Goal: Task Accomplishment & Management: Complete application form

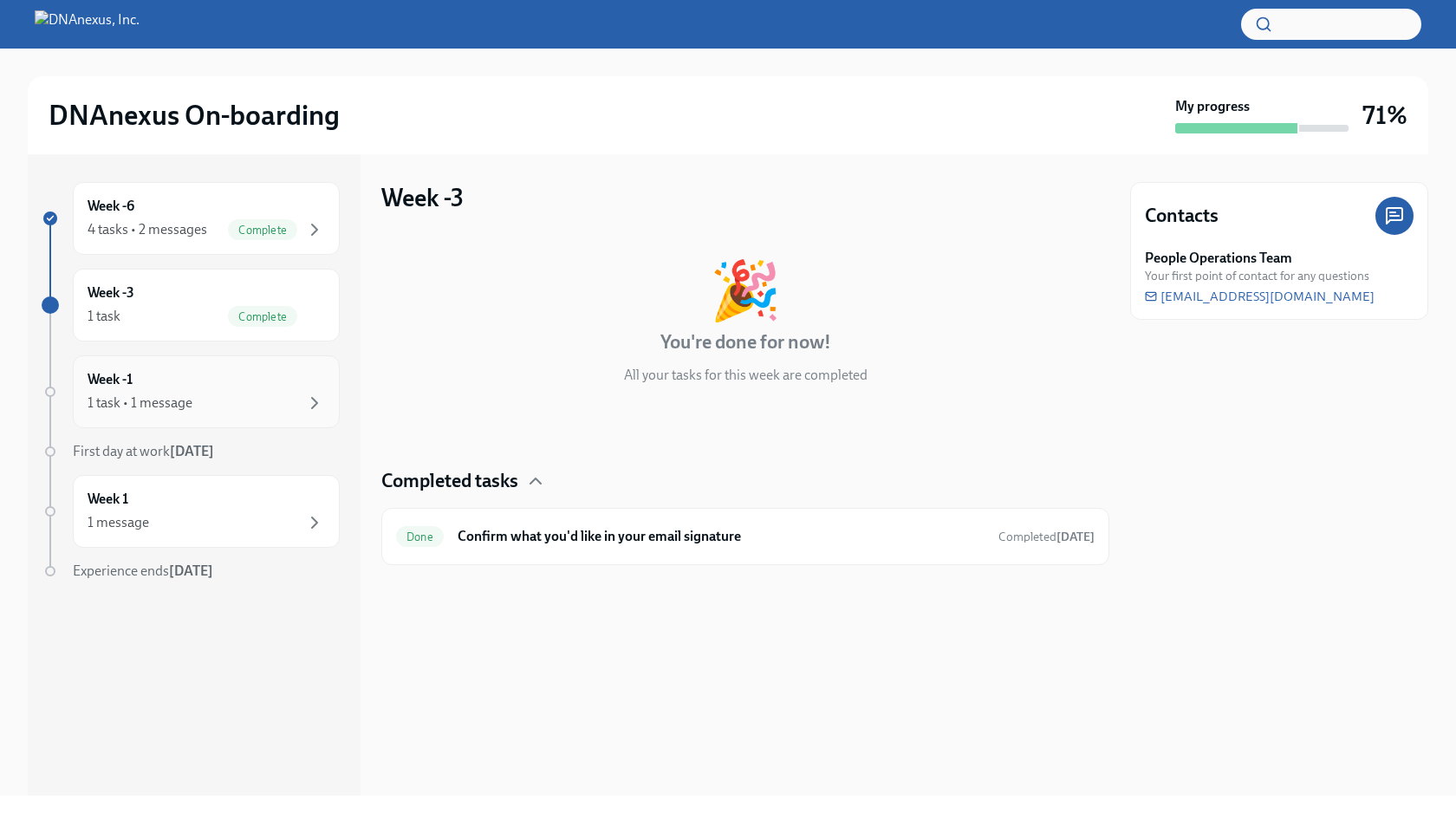
click at [186, 412] on div "1 task • 1 message" at bounding box center [206, 403] width 237 height 21
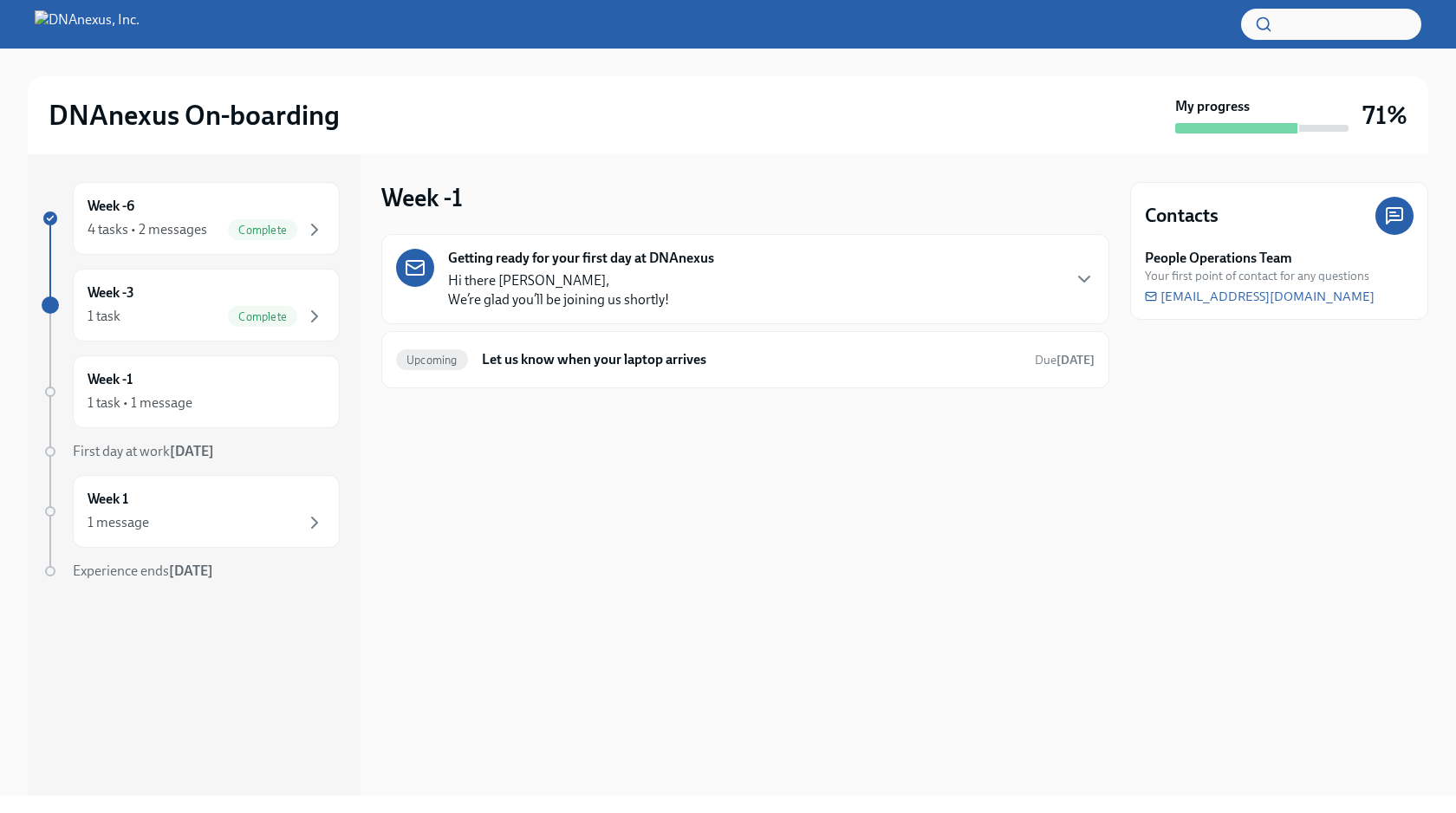
click at [514, 591] on div "Week -1 Getting ready for your first day at DNAnexus Hi there [PERSON_NAME], We…" at bounding box center [745, 475] width 728 height 641
click at [208, 538] on div "Week 1 1 message" at bounding box center [205, 511] width 267 height 72
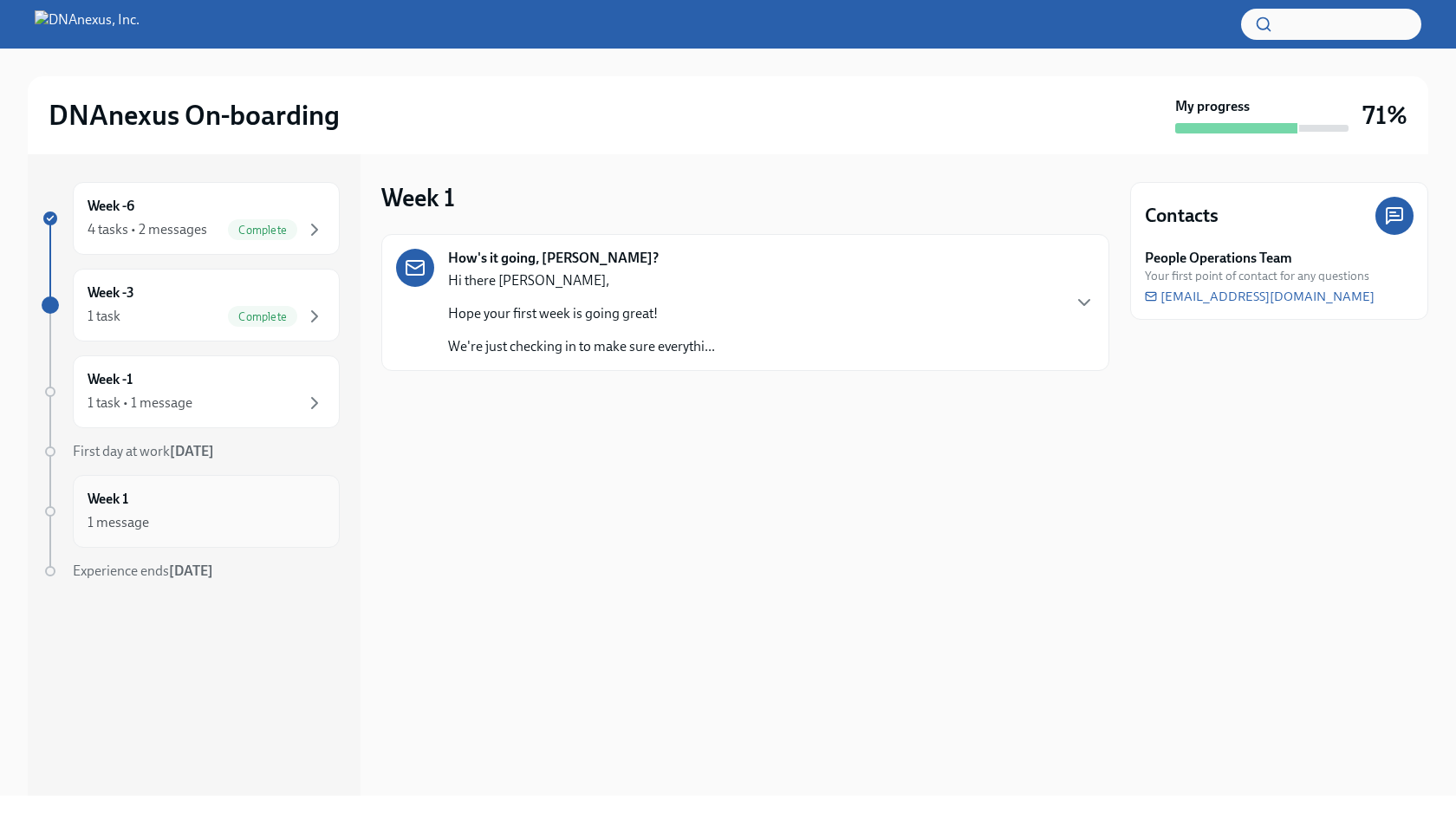
click at [210, 523] on div "1 message" at bounding box center [206, 522] width 237 height 21
click at [412, 483] on div "Week 1 How's it going, [PERSON_NAME]? Hi there [PERSON_NAME], Hope your first w…" at bounding box center [745, 475] width 728 height 641
click at [236, 218] on div "Week -6 4 tasks • 2 messages Complete" at bounding box center [206, 218] width 237 height 43
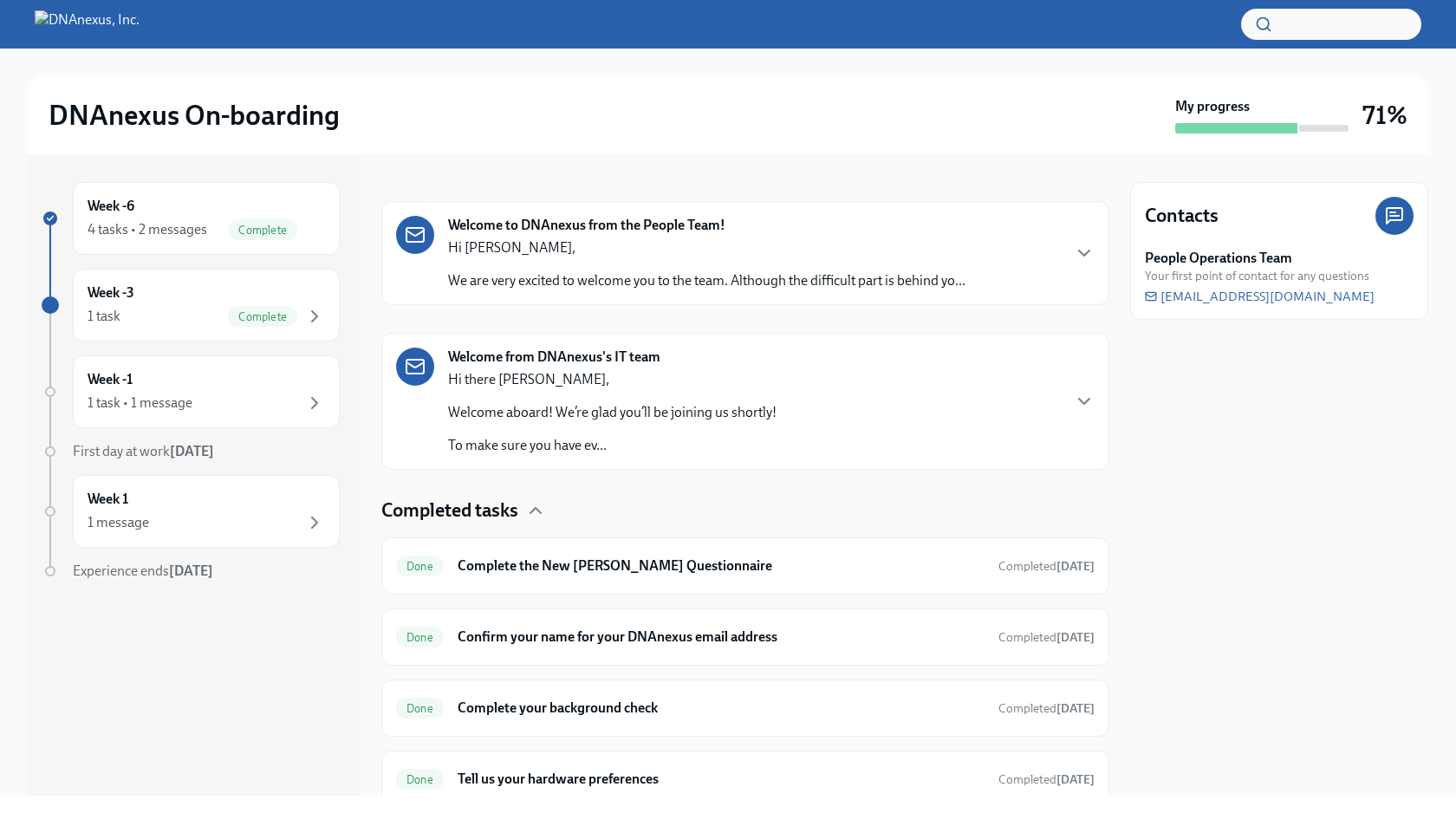
scroll to position [240, 0]
click at [639, 578] on div "Done Complete the New [PERSON_NAME] Questionnaire Completed [DATE]" at bounding box center [745, 565] width 728 height 58
click at [665, 564] on h6 "Complete the New [PERSON_NAME] Questionnaire" at bounding box center [720, 565] width 527 height 20
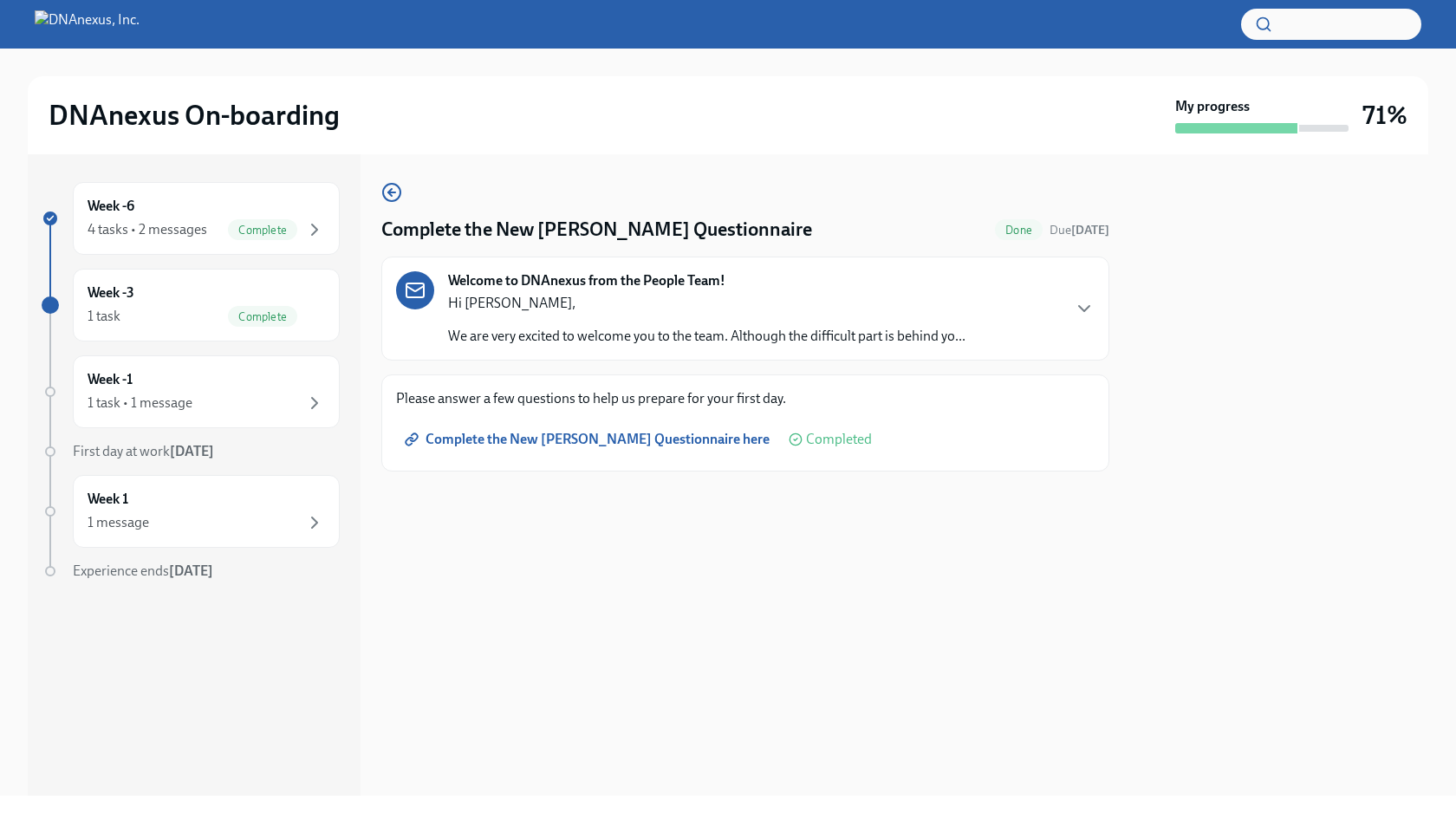
click at [643, 436] on span "Complete the New [PERSON_NAME] Questionnaire here" at bounding box center [589, 440] width 362 height 18
click at [1089, 308] on icon "button" at bounding box center [1084, 308] width 21 height 21
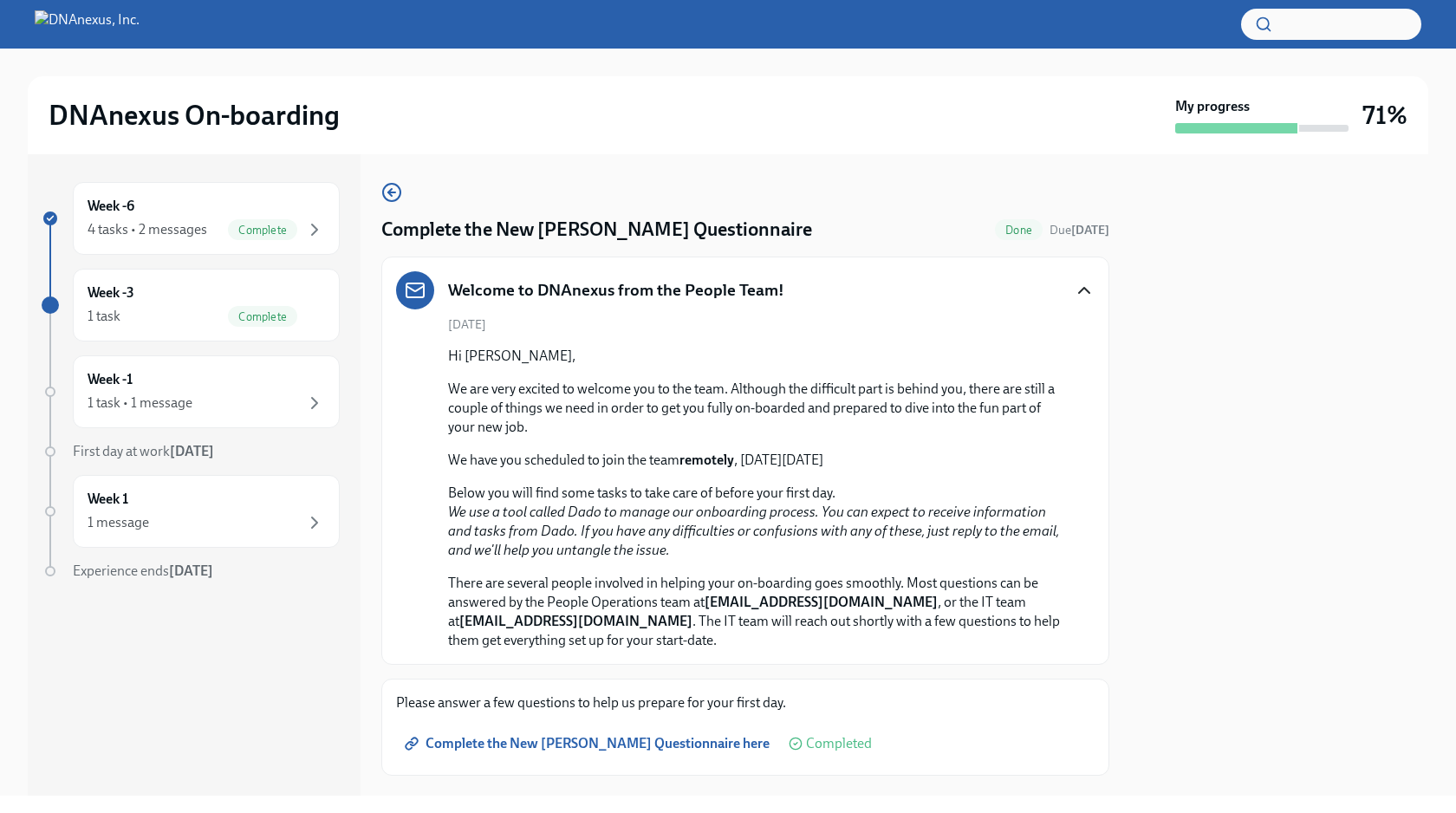
scroll to position [35, 0]
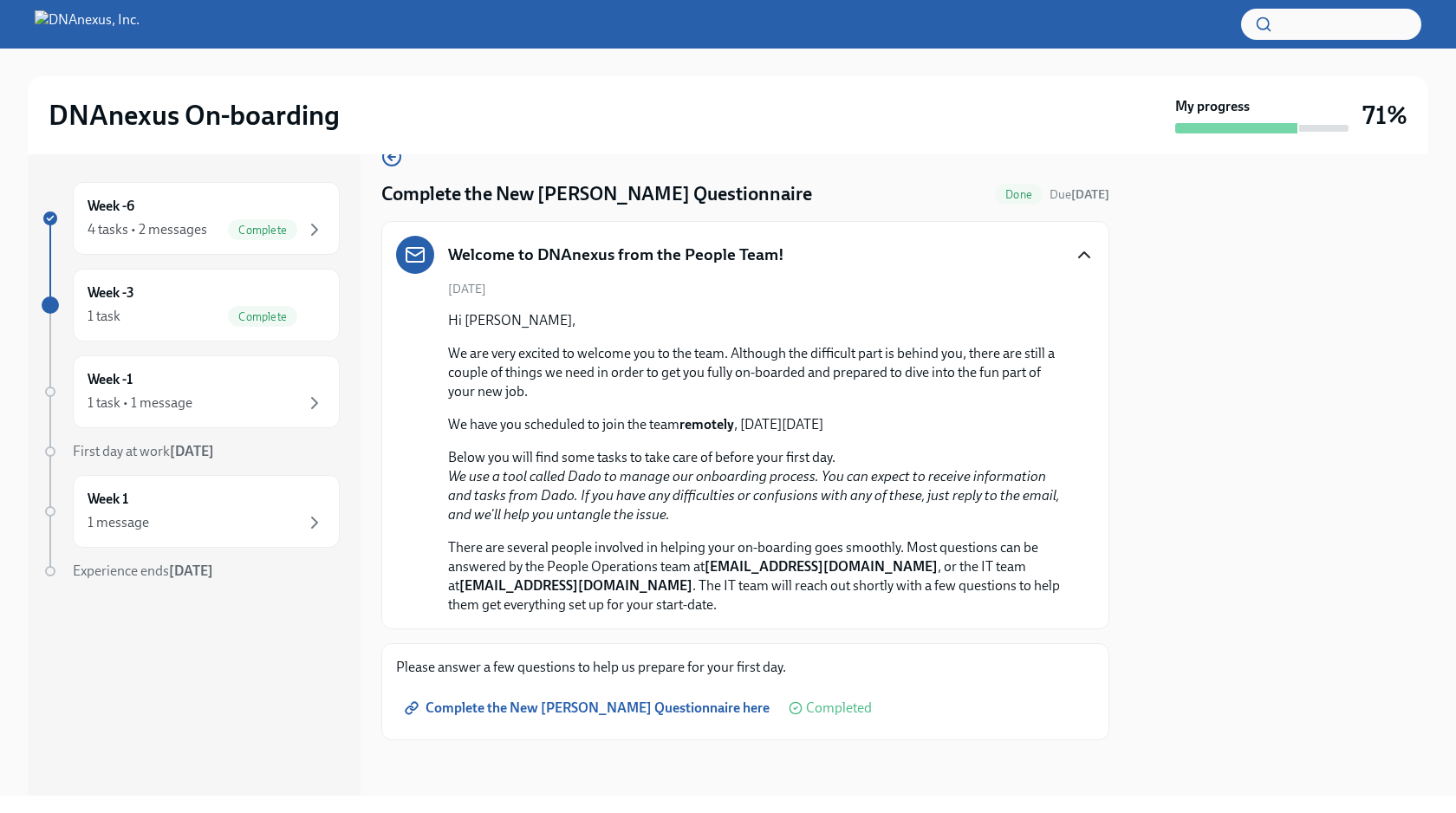
click at [752, 592] on p "There are several people involved in helping your on-boarding goes smoothly. Mo…" at bounding box center [756, 577] width 619 height 76
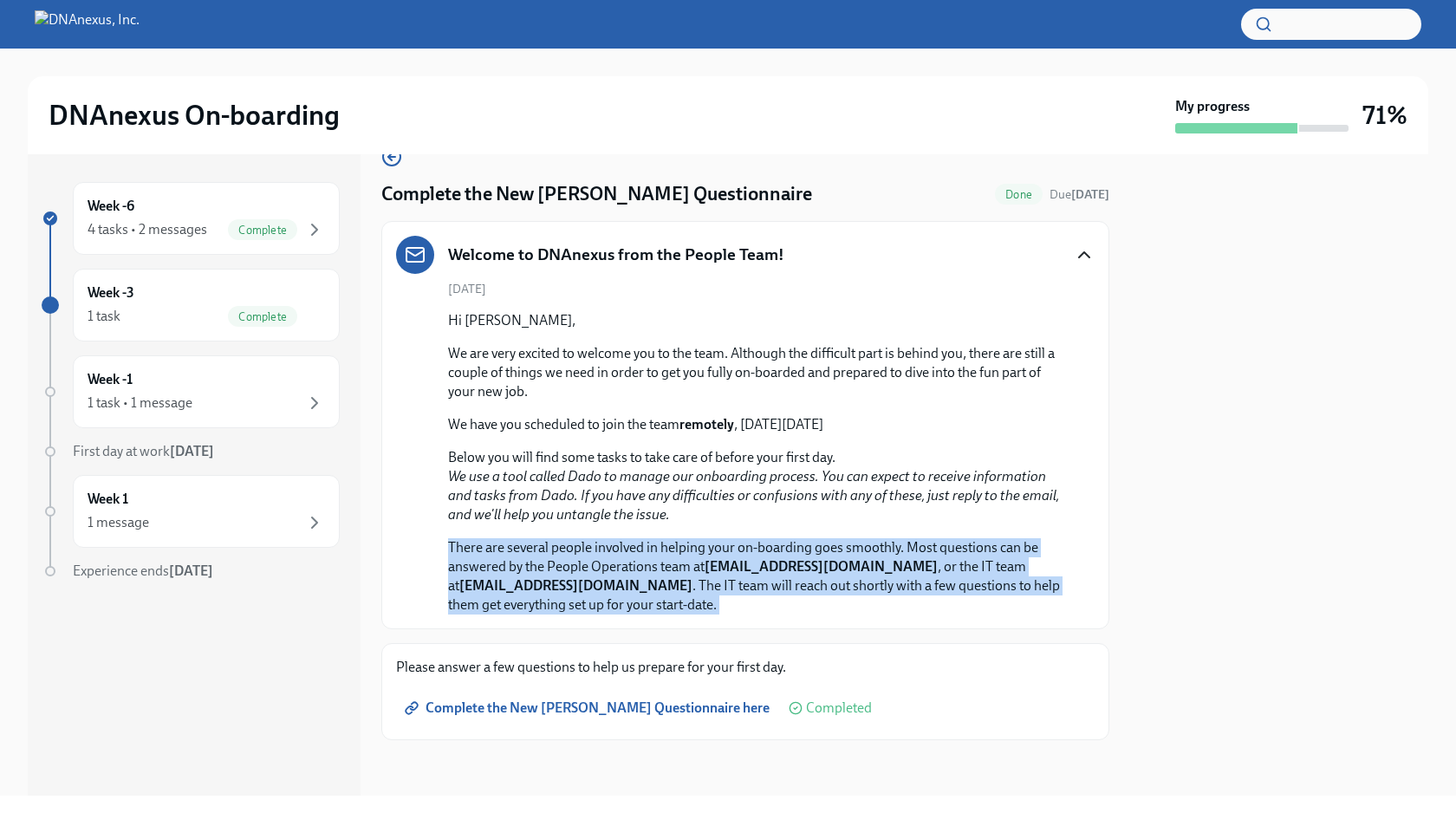
click at [752, 592] on p "There are several people involved in helping your on-boarding goes smoothly. Mo…" at bounding box center [756, 577] width 619 height 76
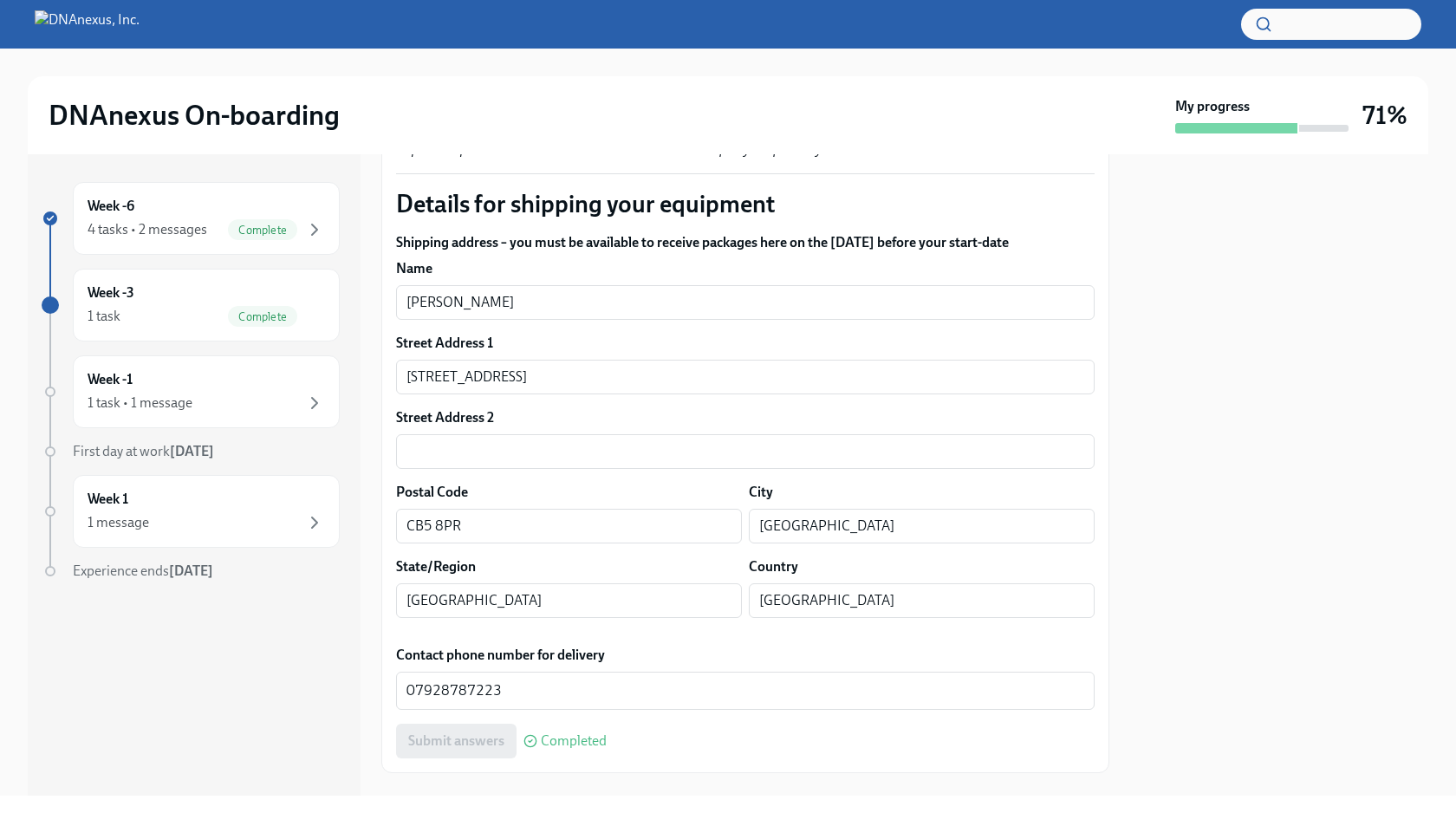
scroll to position [1217, 0]
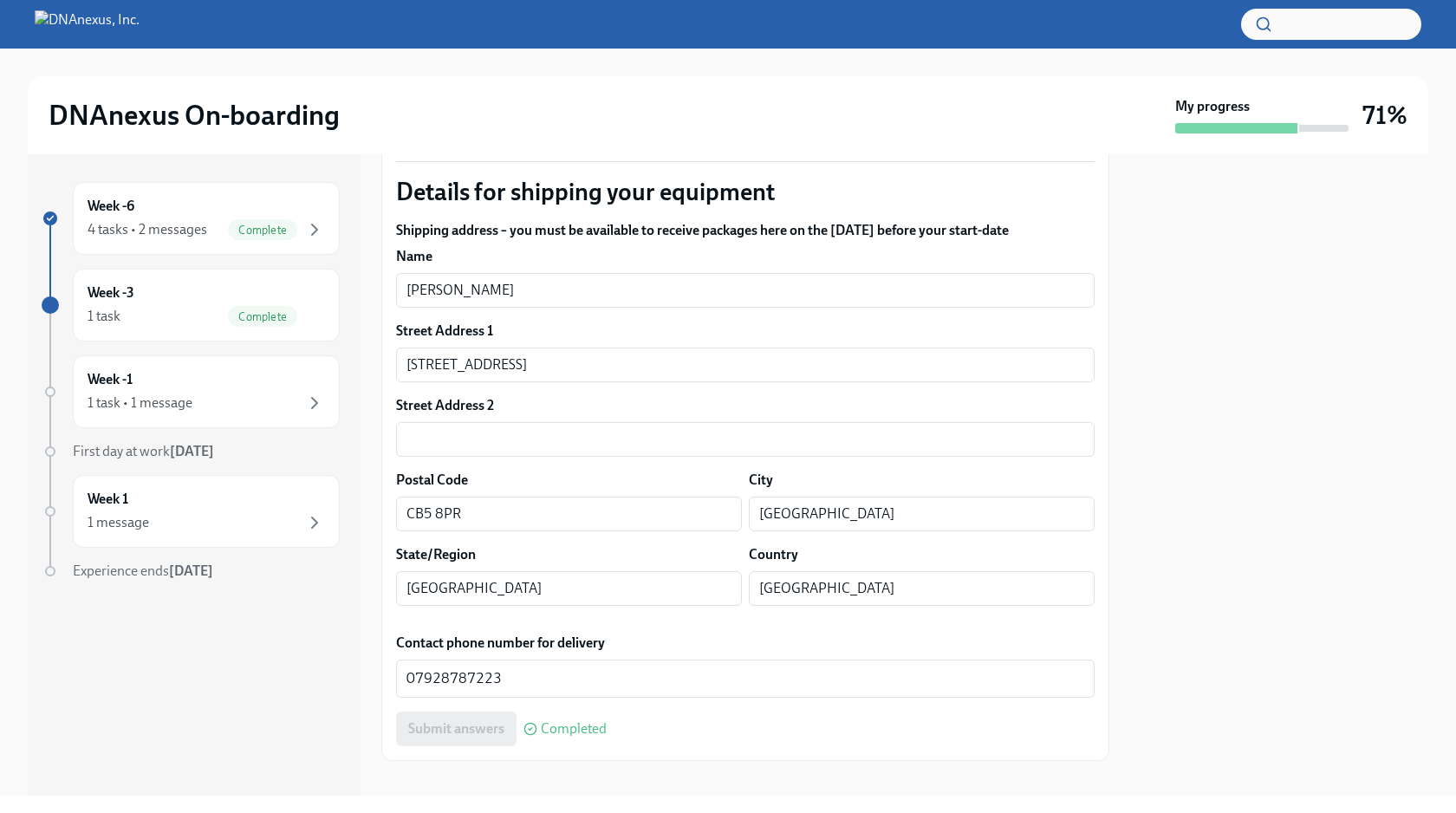
click at [1221, 465] on div at bounding box center [1278, 475] width 298 height 641
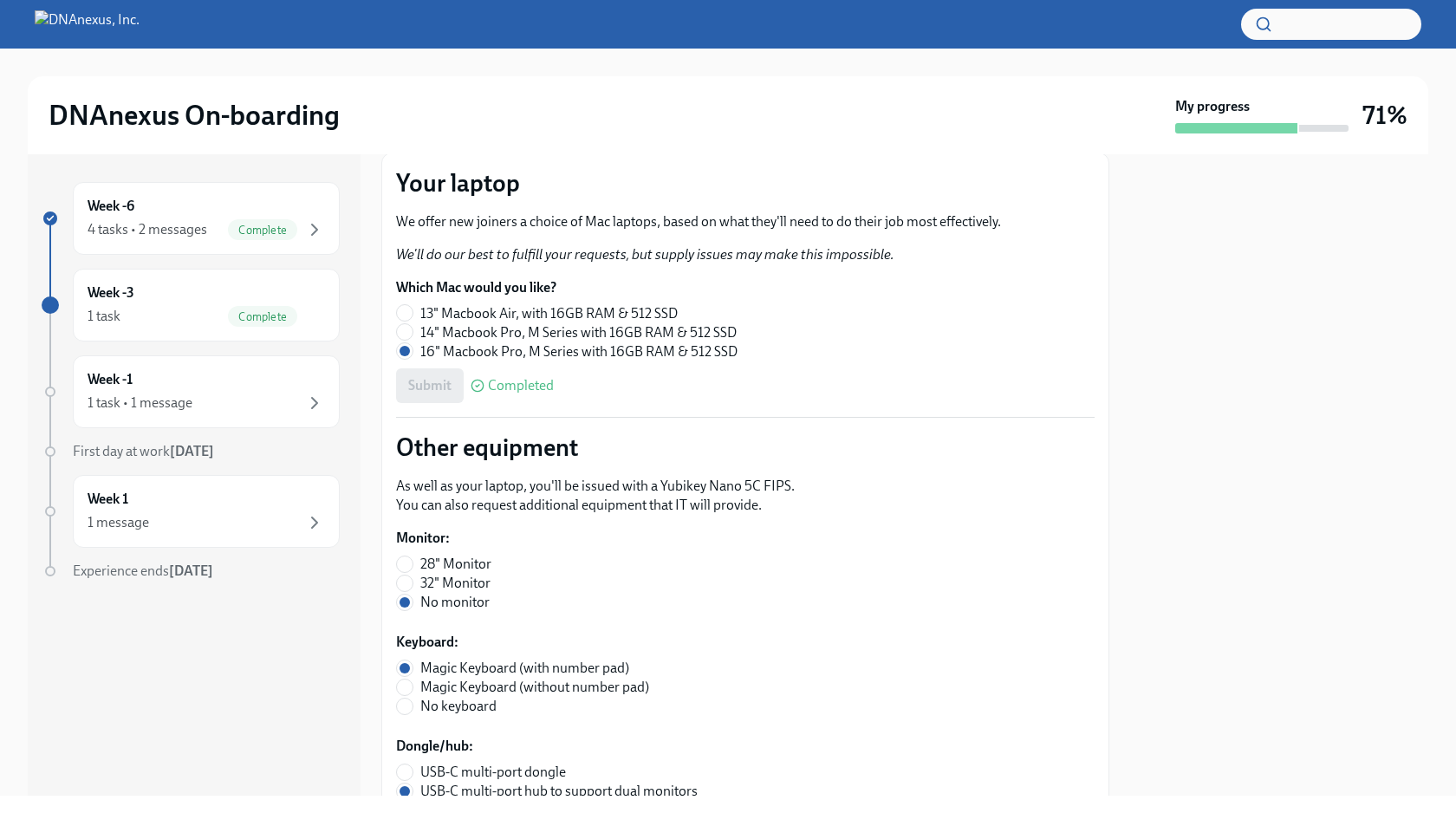
scroll to position [191, 0]
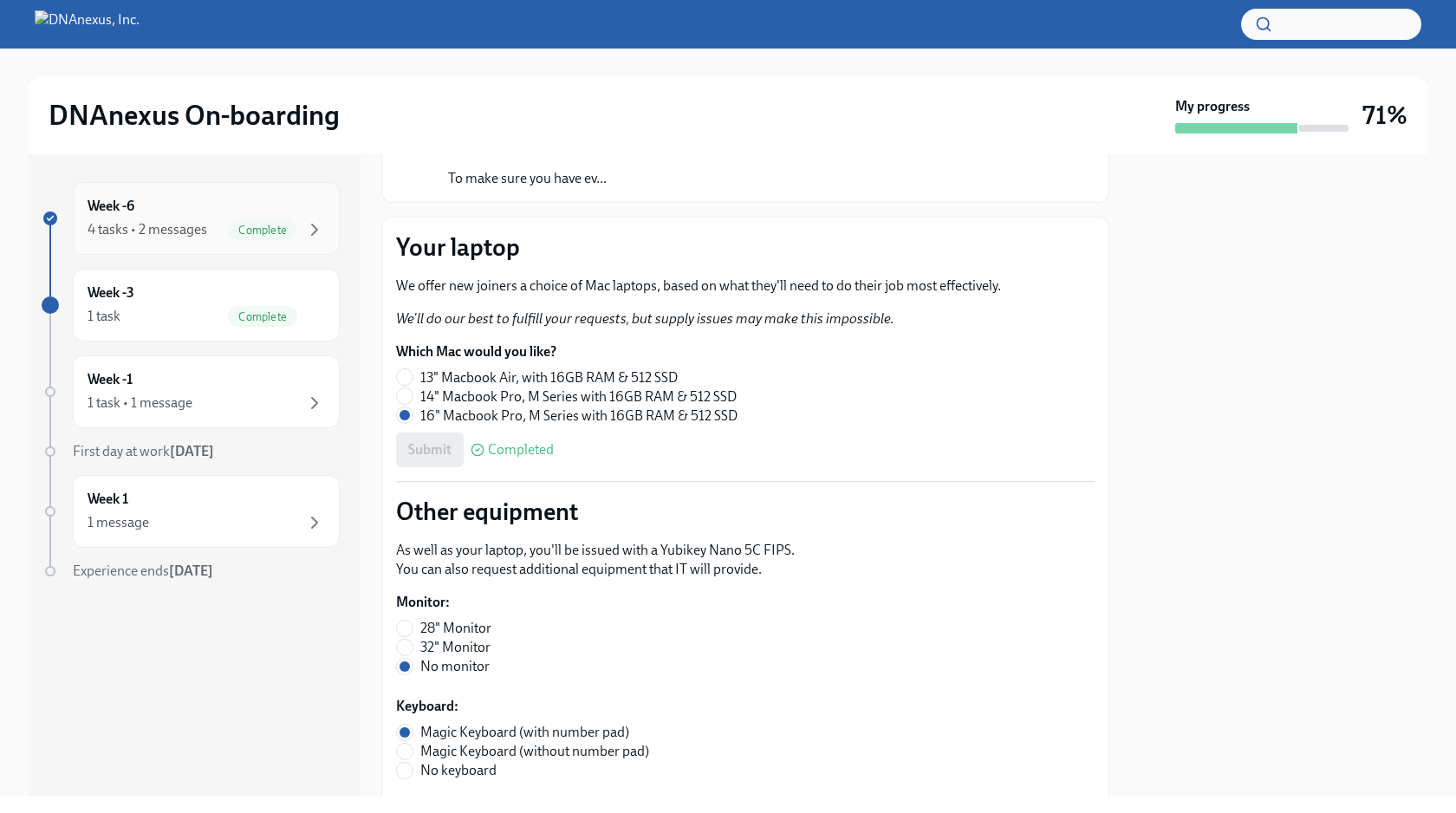
click at [135, 226] on div "4 tasks • 2 messages" at bounding box center [148, 230] width 119 height 20
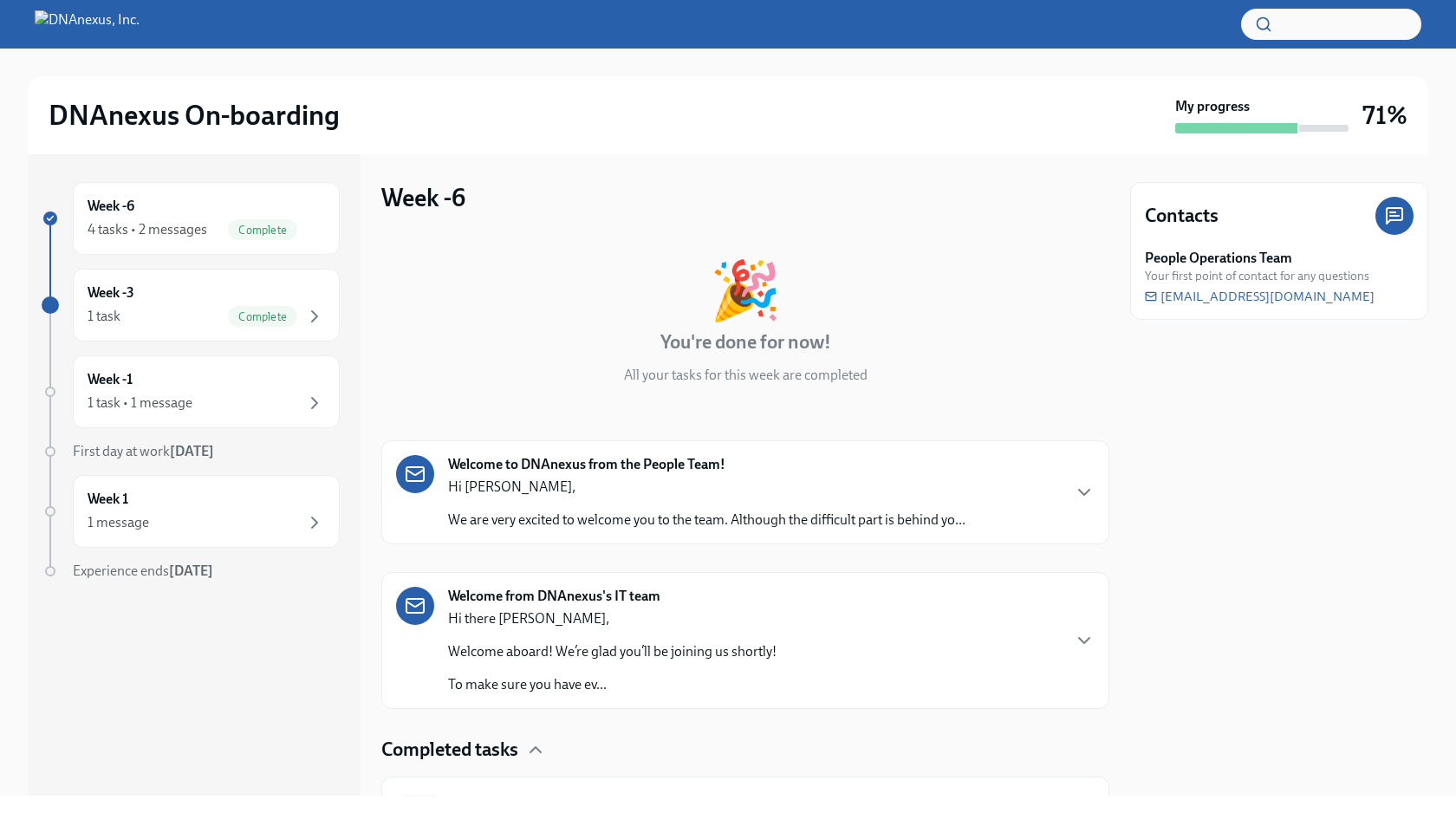
click at [590, 605] on strong "Welcome from DNAnexus's IT team" at bounding box center [553, 596] width 212 height 20
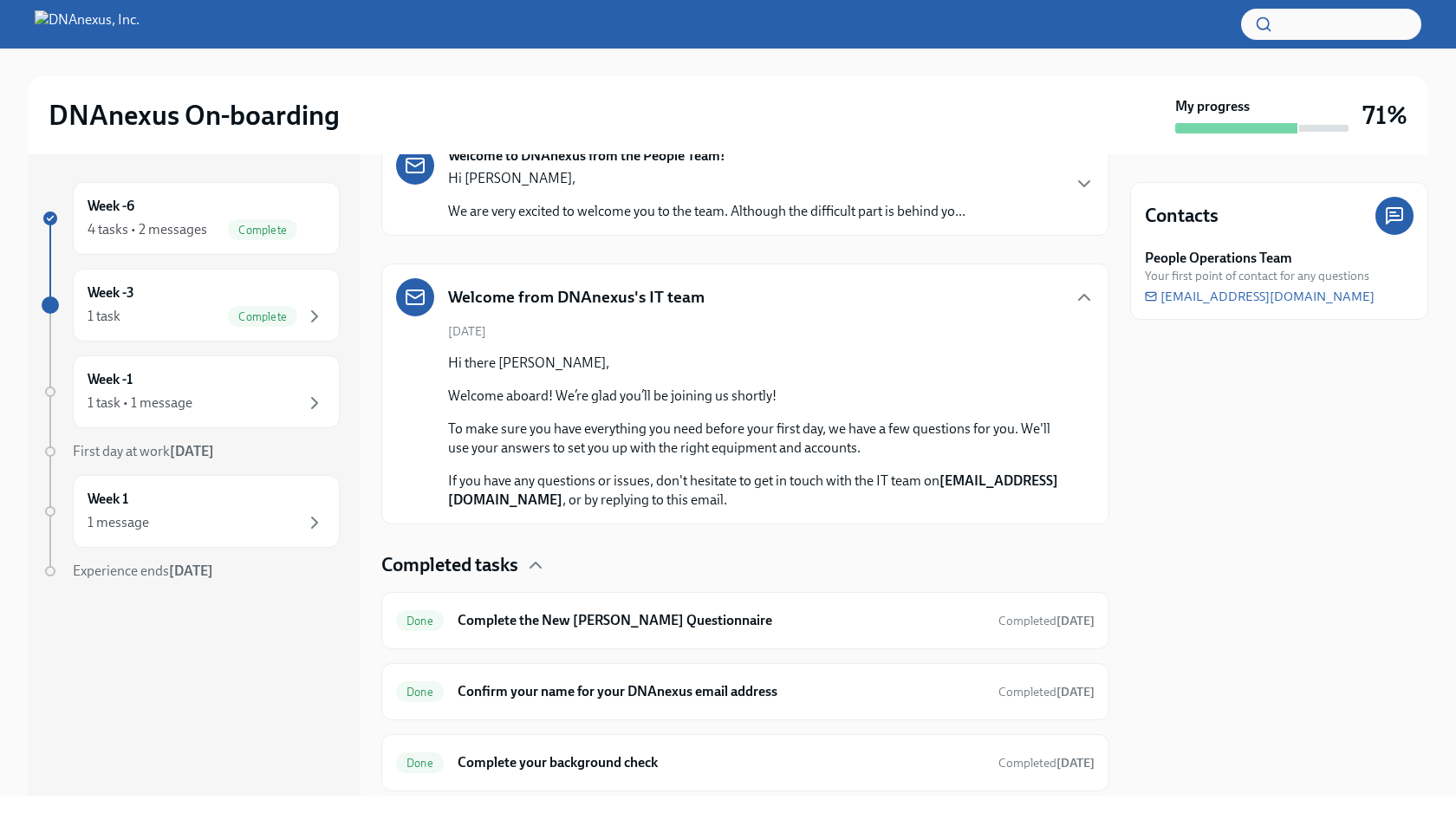
scroll to position [431, 0]
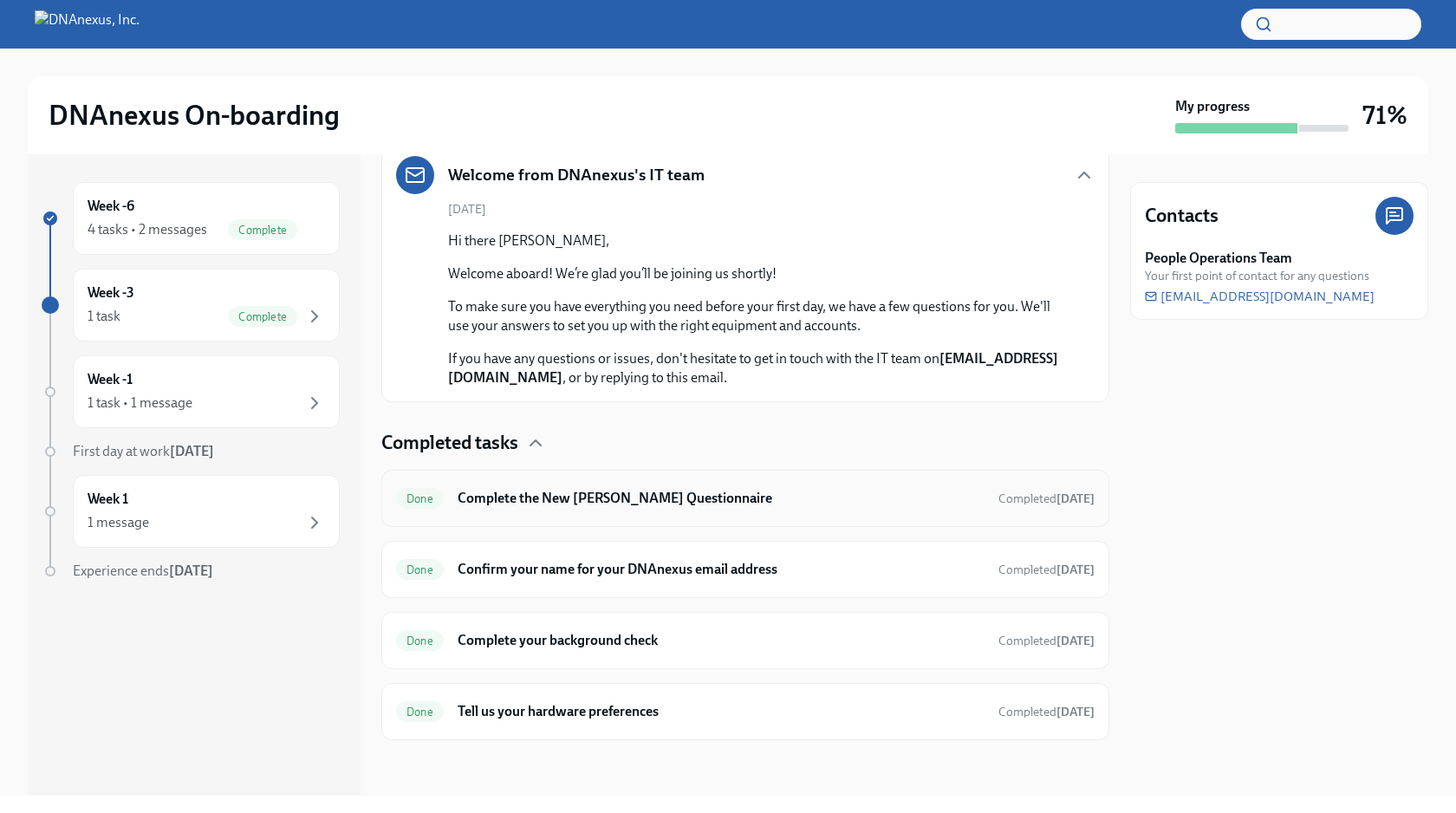
click at [641, 501] on h6 "Complete the New [PERSON_NAME] Questionnaire" at bounding box center [720, 498] width 527 height 20
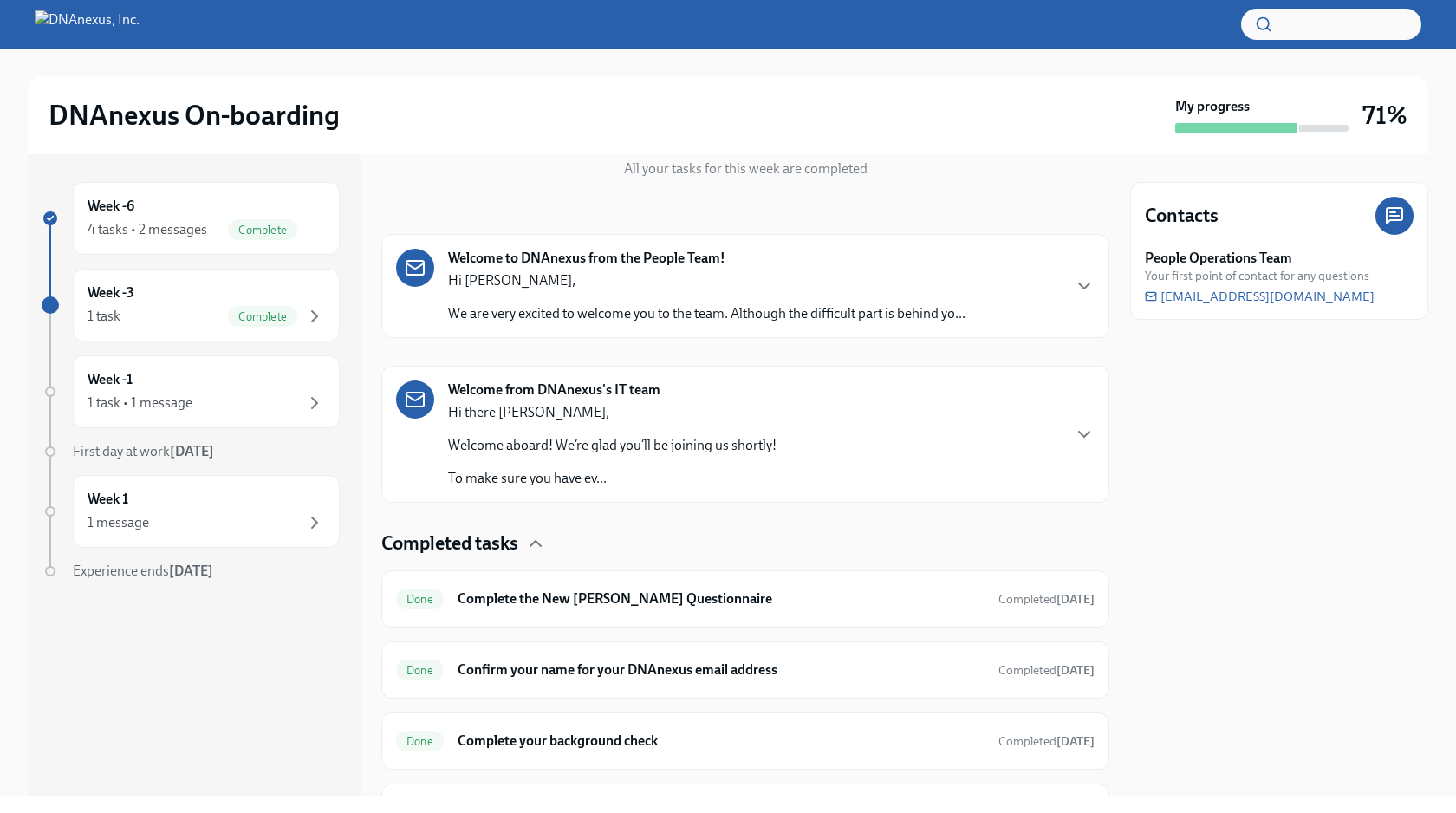
scroll to position [307, 0]
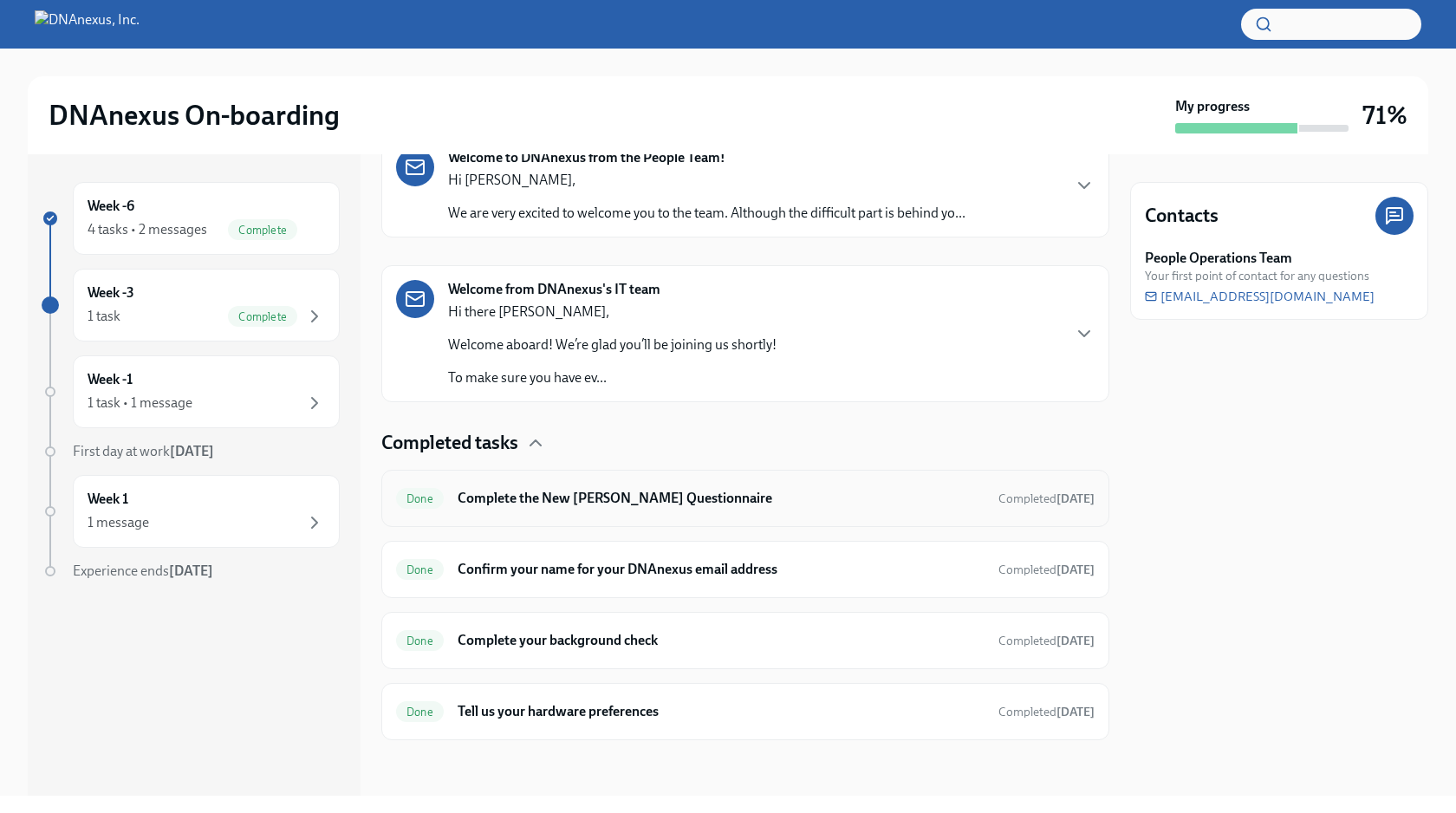
click at [707, 502] on h6 "Complete the New [PERSON_NAME] Questionnaire" at bounding box center [720, 498] width 527 height 20
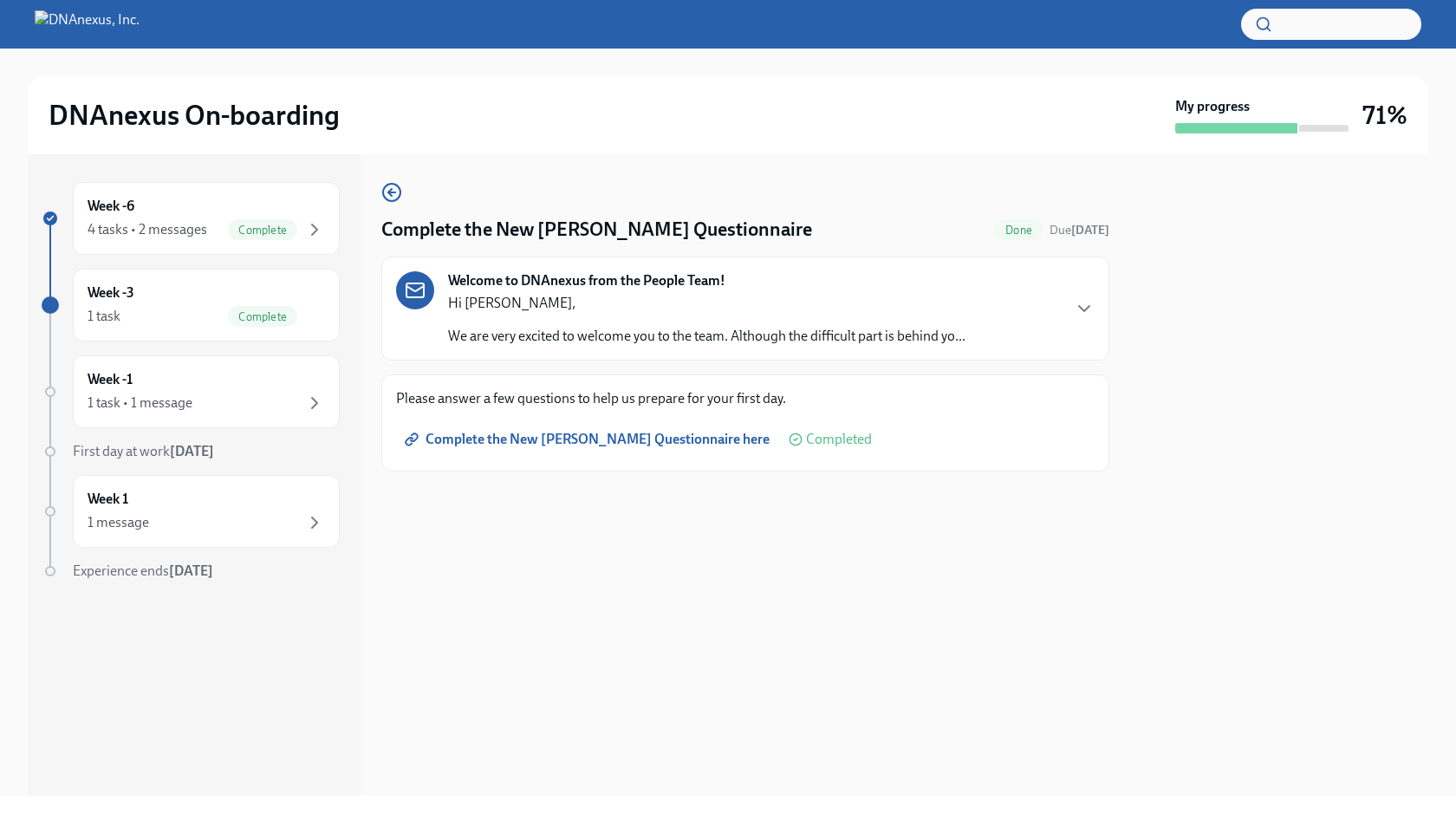
click at [849, 312] on p "Hi [PERSON_NAME]," at bounding box center [706, 304] width 517 height 20
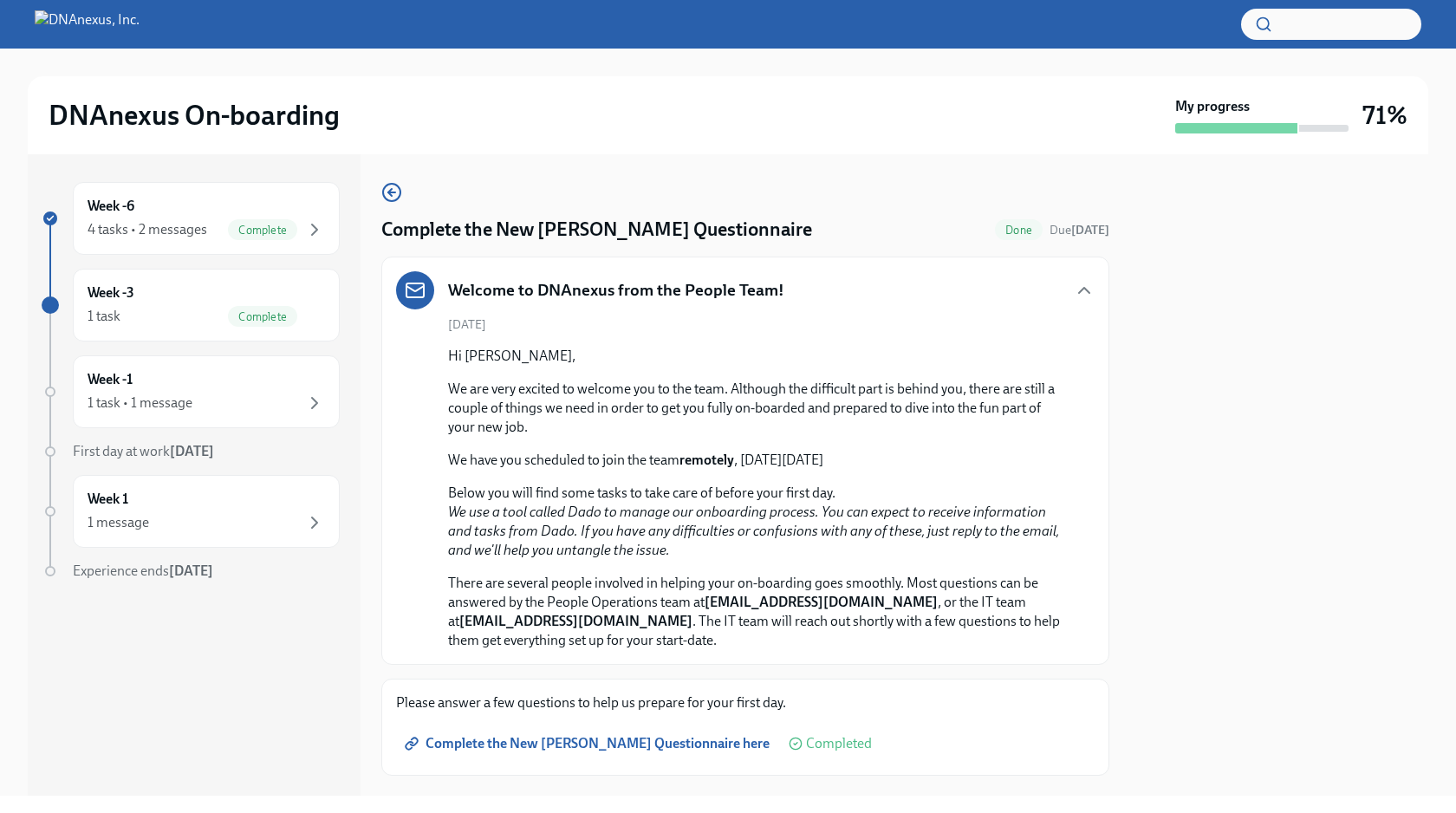
scroll to position [35, 0]
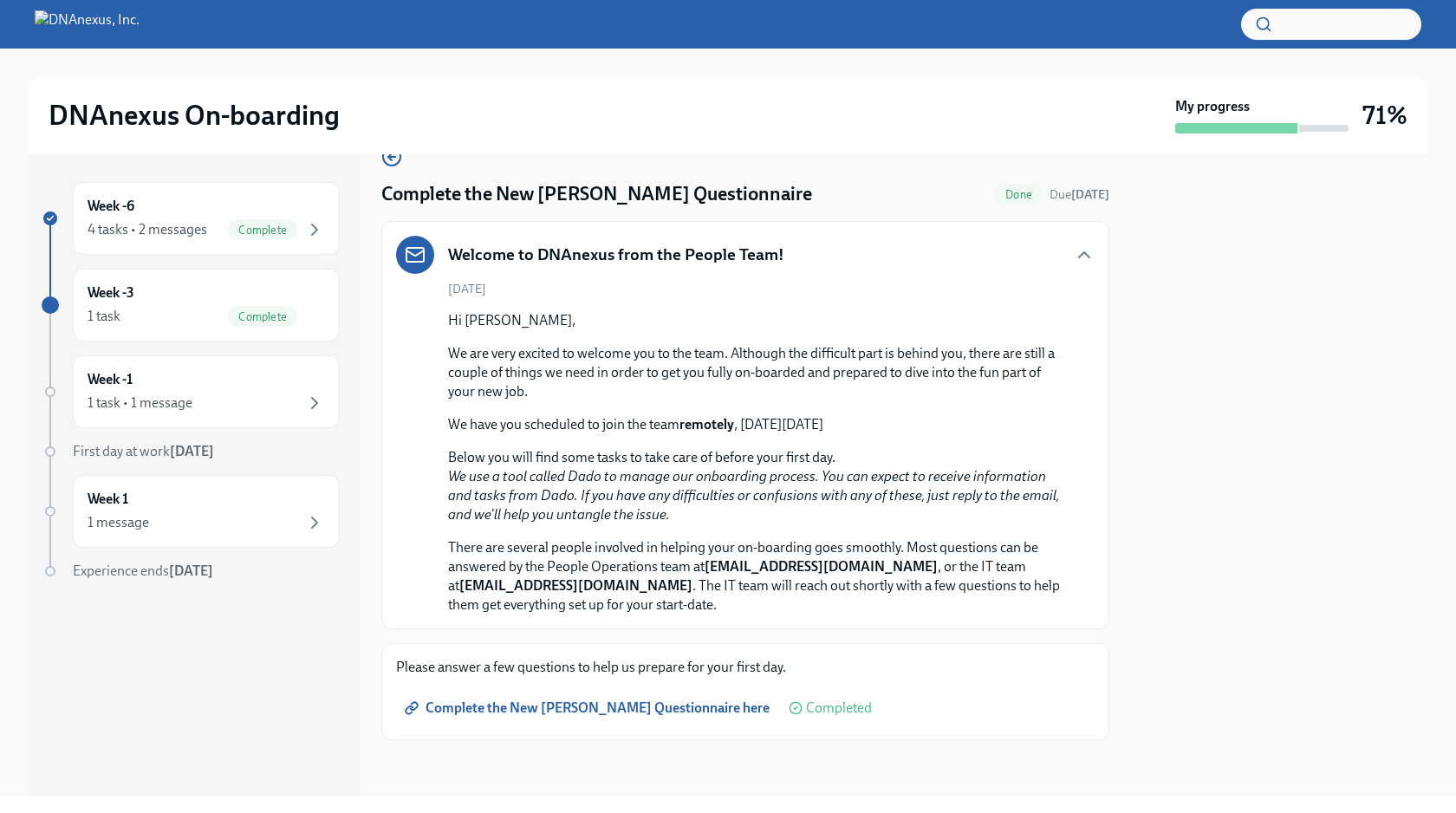
click at [657, 700] on span "Complete the New [PERSON_NAME] Questionnaire here" at bounding box center [589, 708] width 362 height 18
click at [1151, 677] on div at bounding box center [1278, 475] width 298 height 641
click at [172, 257] on div "Week -6 4 tasks • 2 messages Complete Week -3 1 task Complete Week -1 1 task • …" at bounding box center [191, 415] width 298 height 468
click at [177, 325] on div "1 task Complete" at bounding box center [206, 316] width 237 height 21
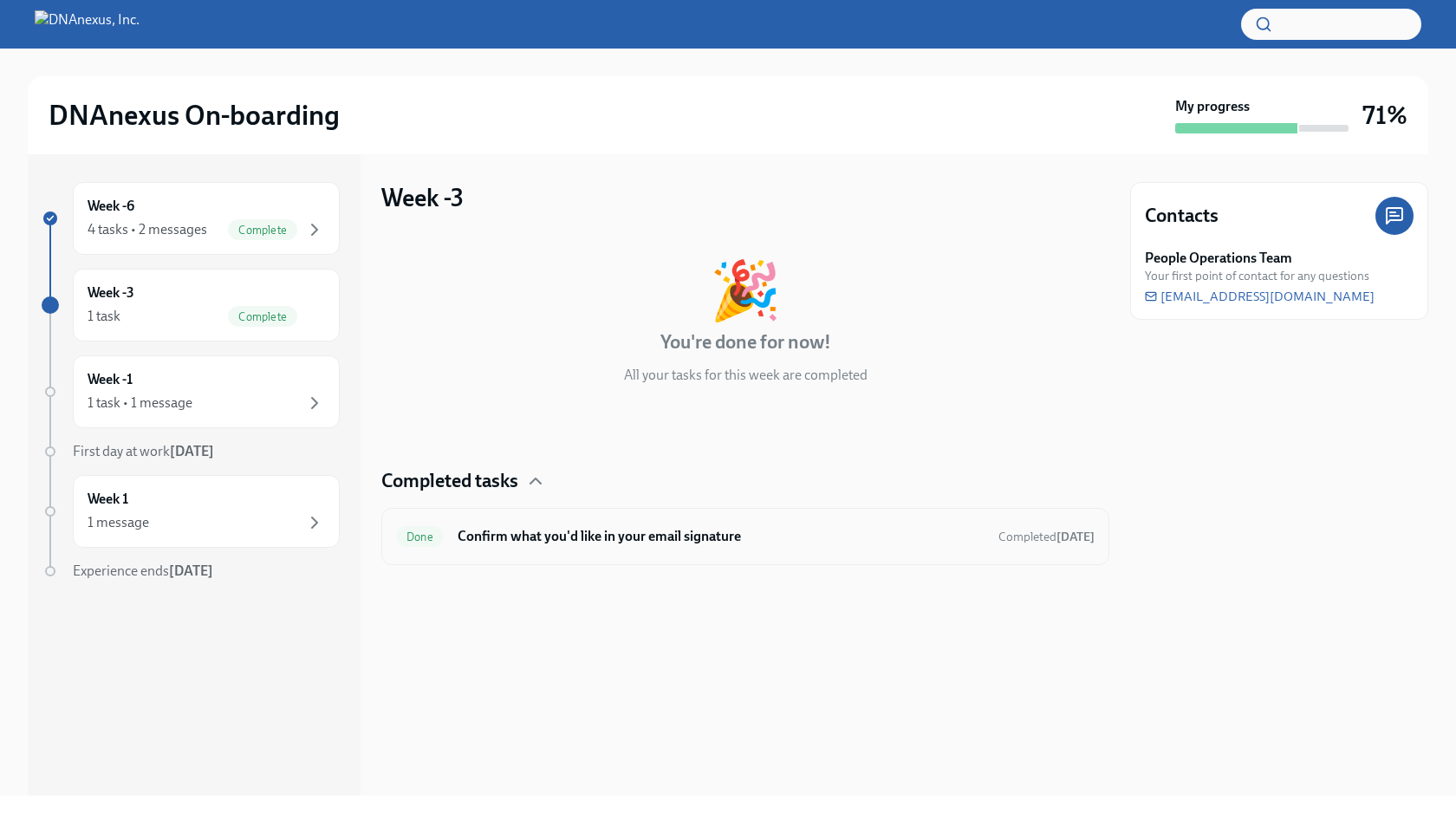
click at [554, 549] on div "Done Confirm what you'd like in your email signature Completed Aug 1st" at bounding box center [745, 536] width 699 height 27
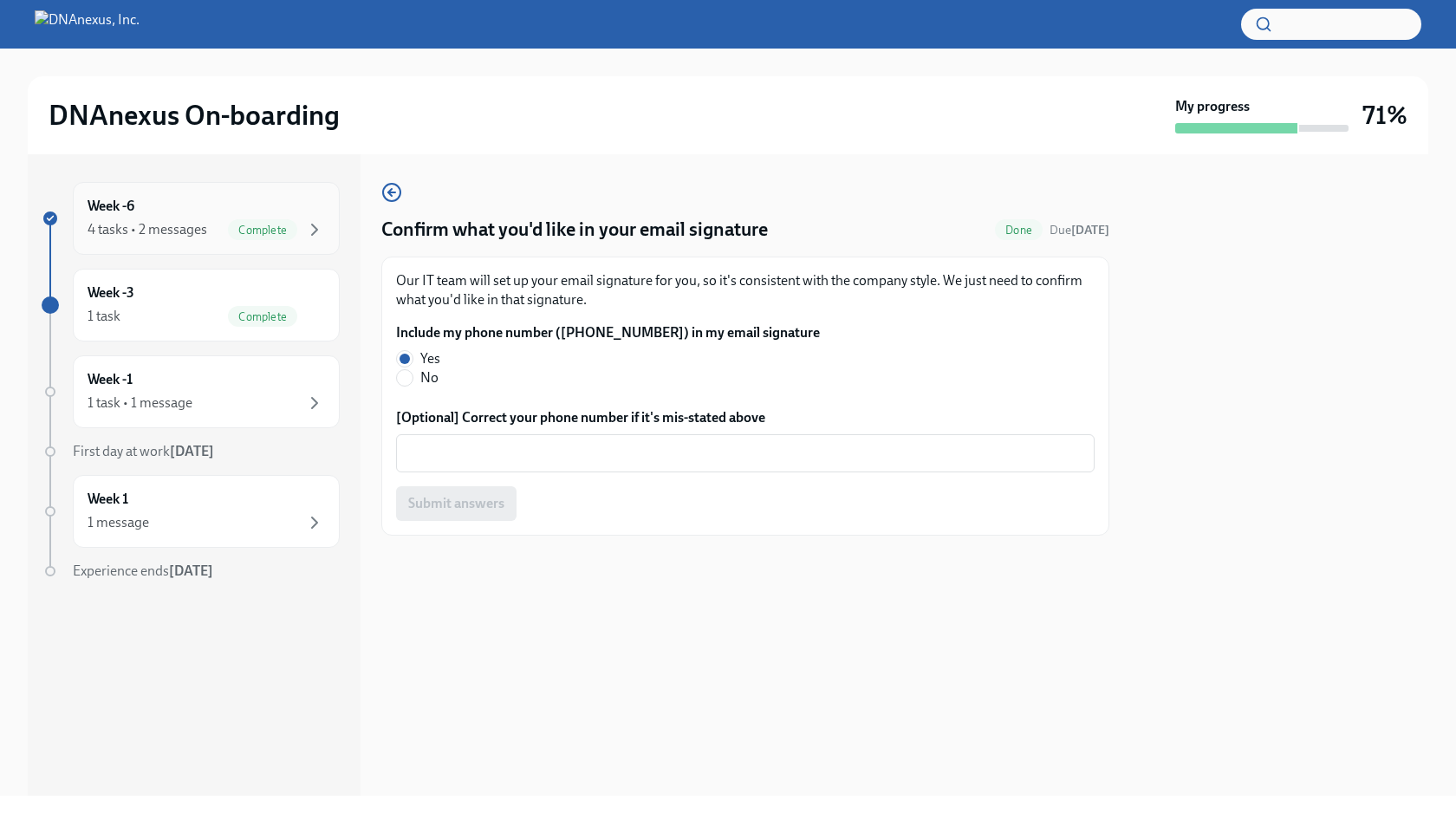
click at [142, 231] on div "4 tasks • 2 messages" at bounding box center [148, 230] width 119 height 20
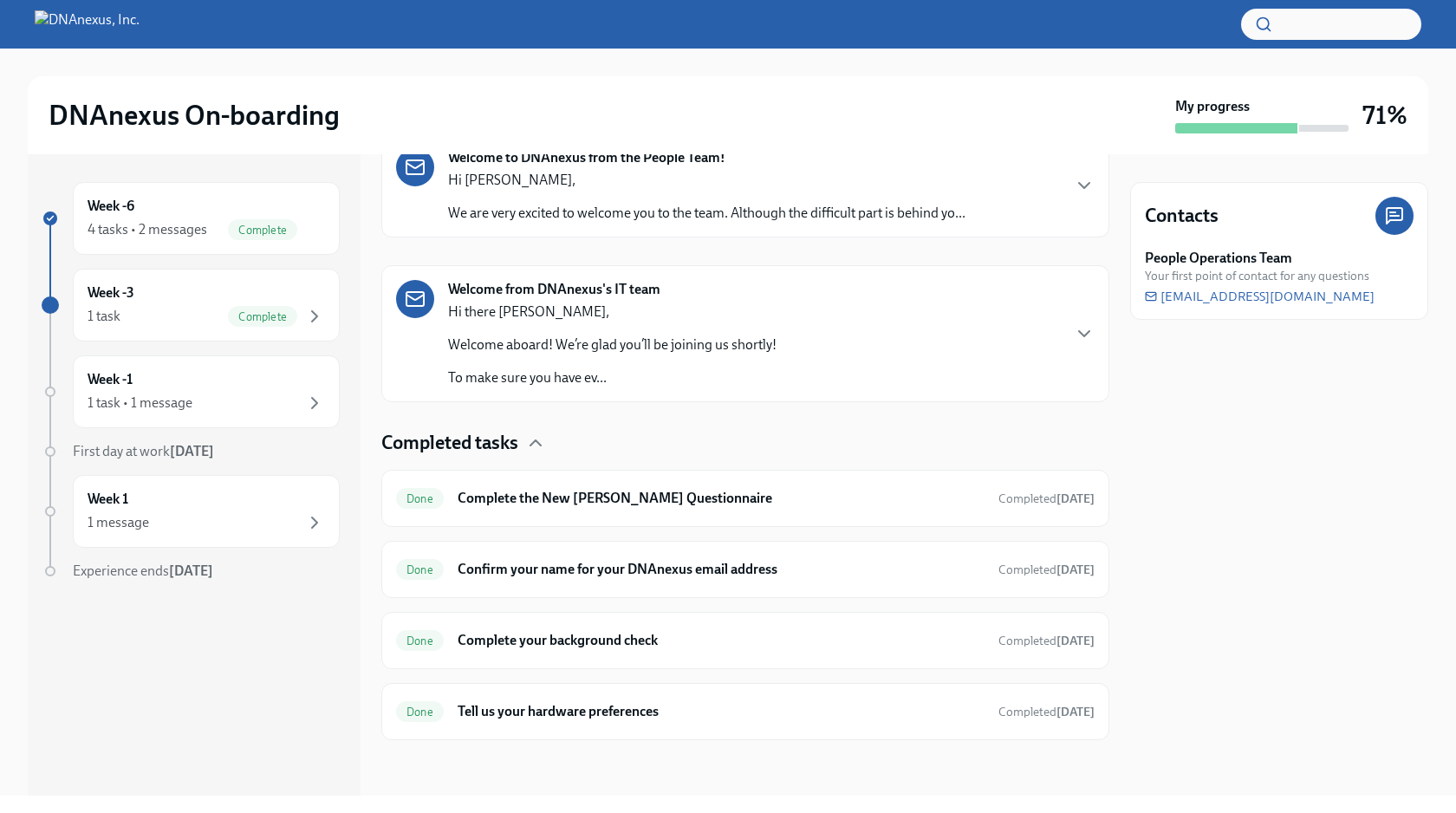
scroll to position [306, 0]
click at [616, 715] on h6 "Tell us your hardware preferences" at bounding box center [720, 712] width 527 height 20
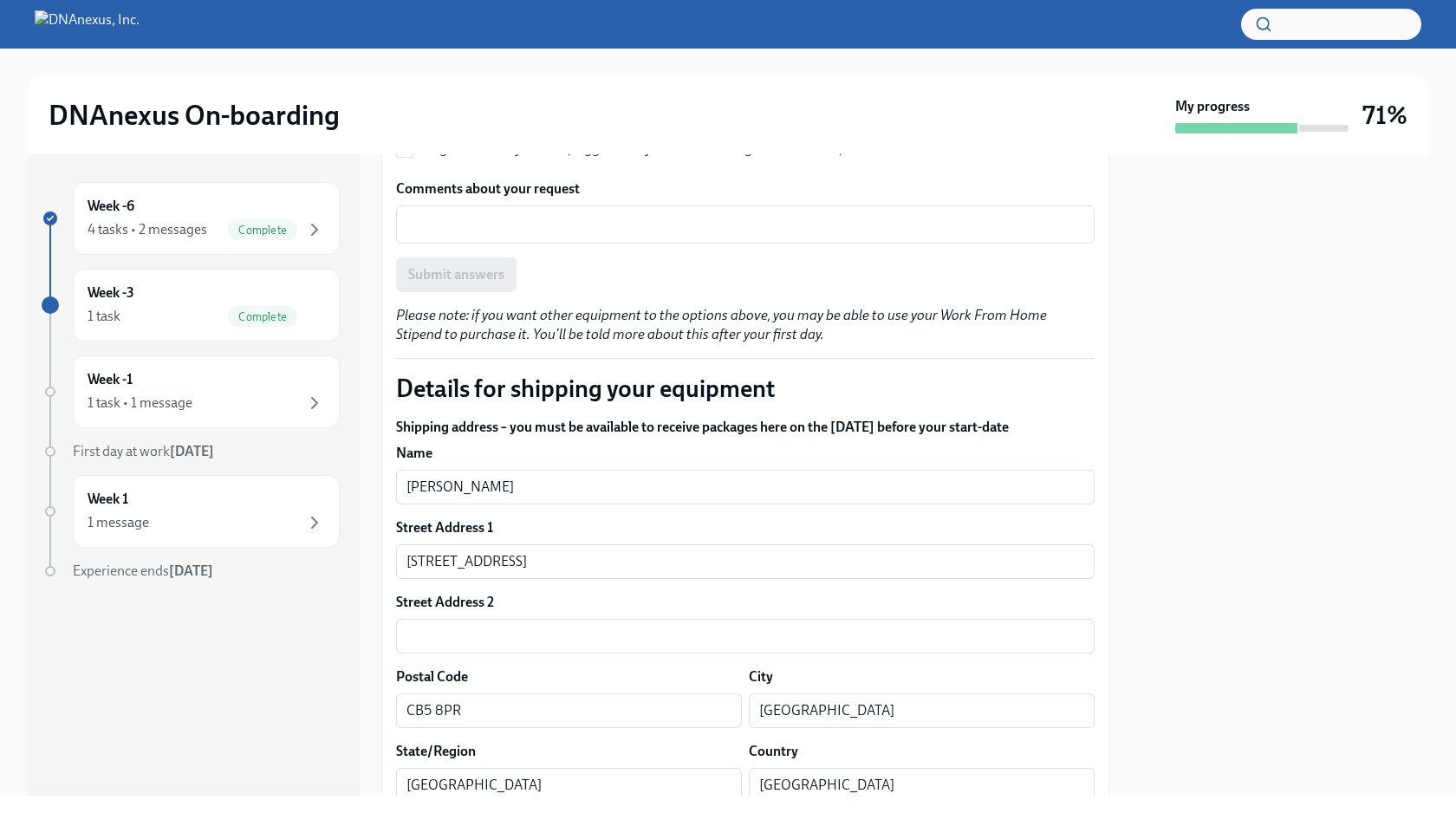
scroll to position [1237, 0]
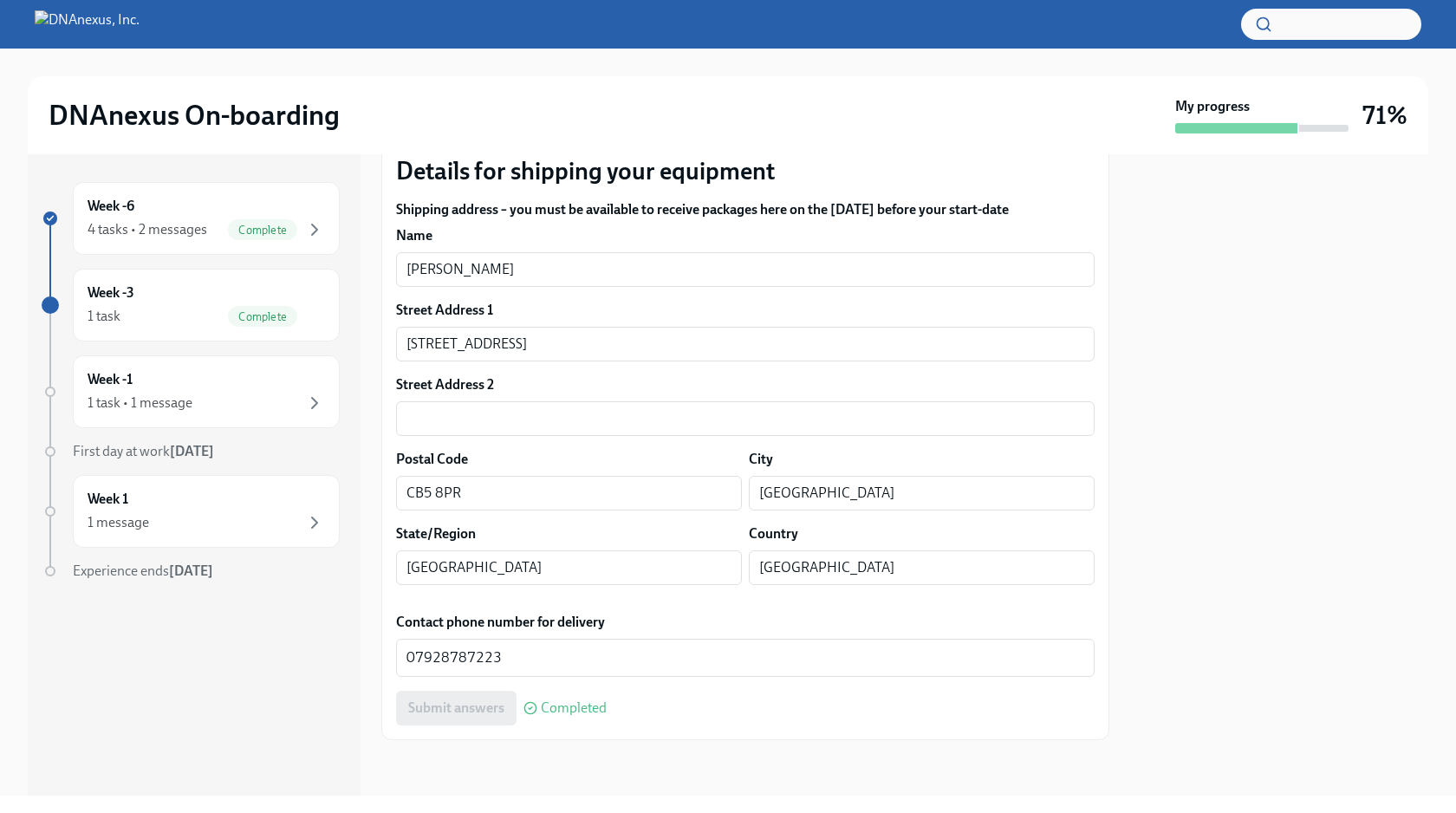
click at [1220, 558] on div at bounding box center [1278, 475] width 298 height 641
